Goal: Find specific page/section

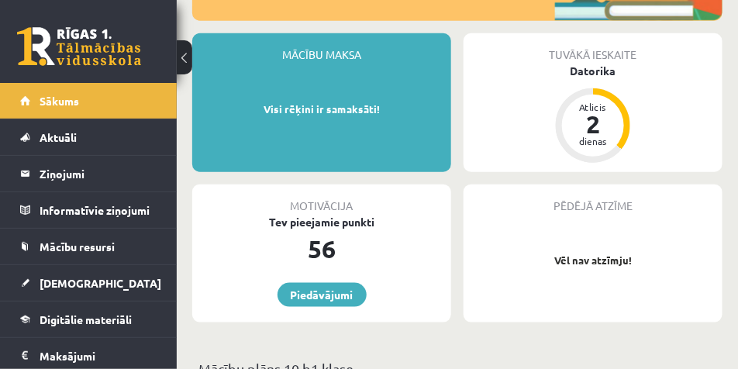
scroll to position [310, 0]
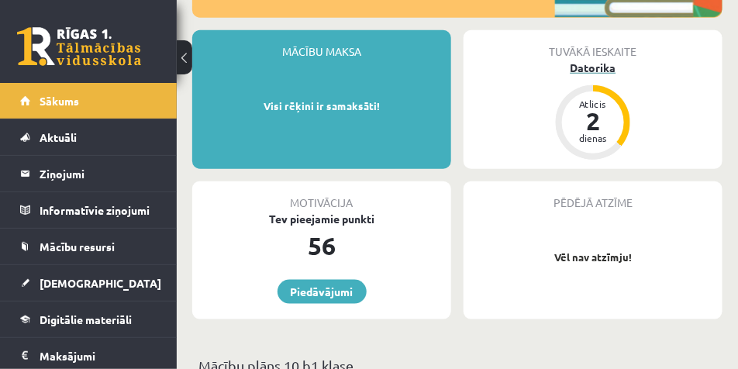
click at [627, 100] on div "Atlicis 2 dienas" at bounding box center [593, 122] width 74 height 74
click at [594, 133] on div "dienas" at bounding box center [593, 137] width 47 height 9
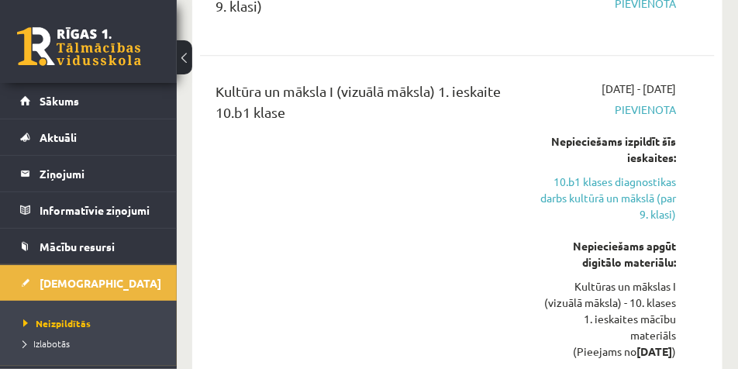
scroll to position [1163, 0]
